Goal: Find specific page/section: Find specific page/section

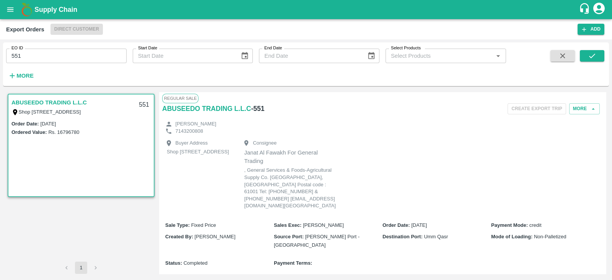
scroll to position [217, 0]
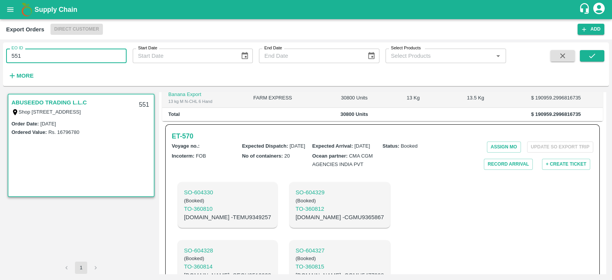
click at [84, 51] on input "551" at bounding box center [66, 56] width 121 height 15
type input "5"
type input "460"
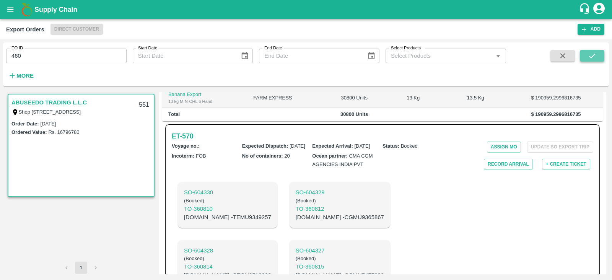
click at [589, 56] on icon "submit" at bounding box center [592, 56] width 6 height 5
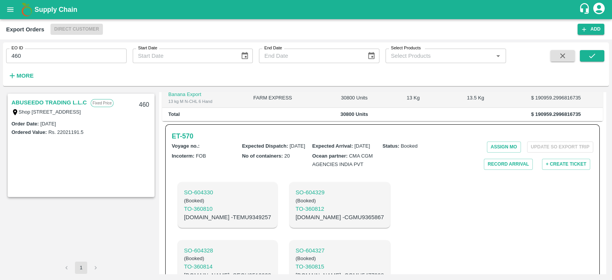
click at [70, 100] on link "ABUSEEDO TRADING L.L.C" at bounding box center [48, 103] width 75 height 10
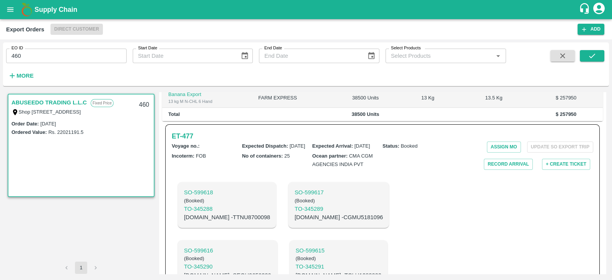
click at [70, 100] on link "ABUSEEDO TRADING L.L.C" at bounding box center [48, 103] width 75 height 10
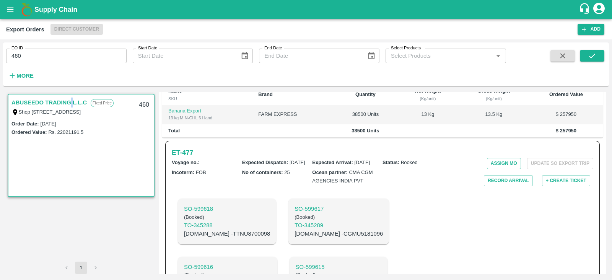
scroll to position [193, 0]
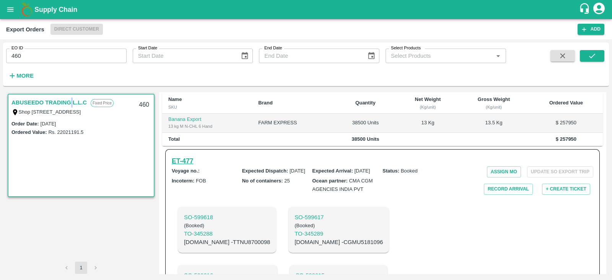
click at [186, 165] on h6 "ET- 477" at bounding box center [182, 161] width 21 height 11
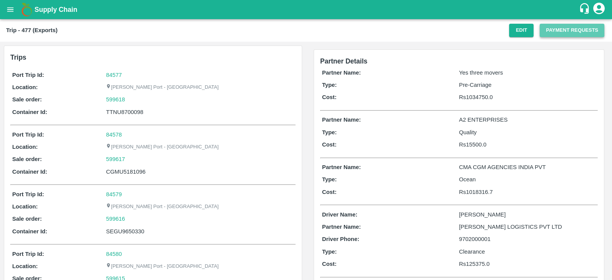
click at [563, 33] on button "Payment Requests" at bounding box center [572, 30] width 65 height 13
